Goal: Transaction & Acquisition: Purchase product/service

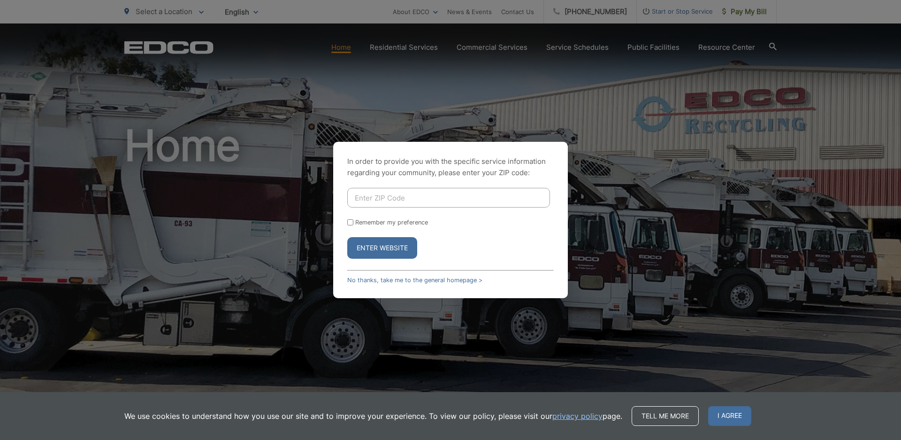
drag, startPoint x: 360, startPoint y: 198, endPoint x: 365, endPoint y: 198, distance: 4.7
click at [360, 198] on input "Enter ZIP Code" at bounding box center [448, 198] width 203 height 20
type input "92026"
click at [374, 246] on button "Enter Website" at bounding box center [382, 248] width 70 height 22
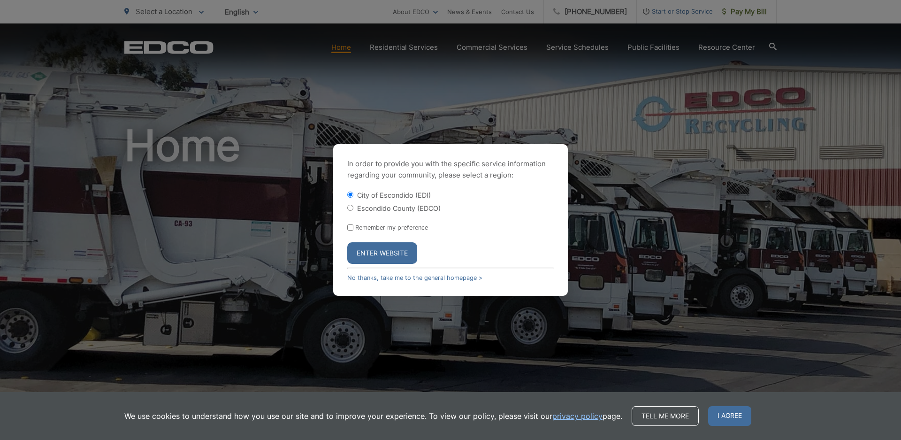
click at [370, 206] on label "Escondido County (EDCO)" at bounding box center [399, 208] width 84 height 8
click at [353, 206] on input "Escondido County (EDCO)" at bounding box center [350, 208] width 6 height 6
radio input "true"
click at [376, 254] on button "Enter Website" at bounding box center [382, 253] width 70 height 22
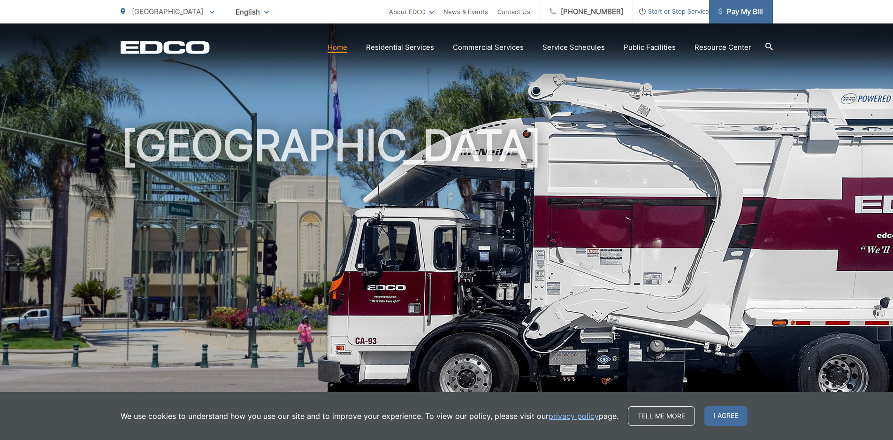
click at [741, 9] on span "Pay My Bill" at bounding box center [740, 11] width 45 height 11
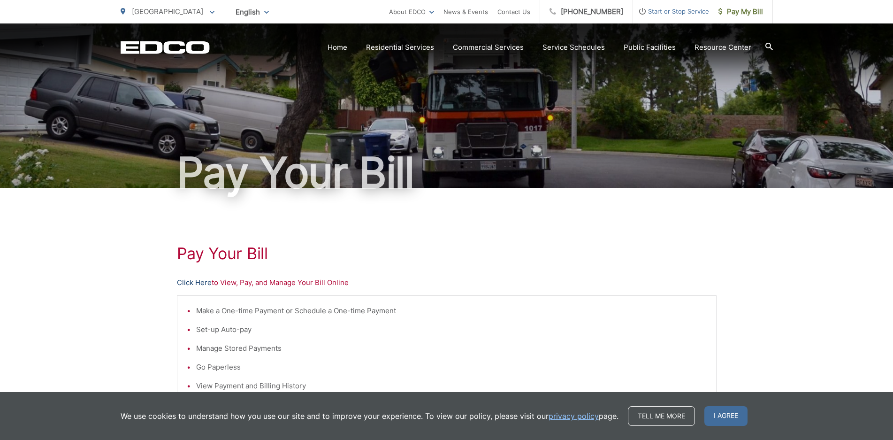
click at [191, 283] on link "Click Here" at bounding box center [194, 282] width 35 height 11
